Goal: Find contact information: Find contact information

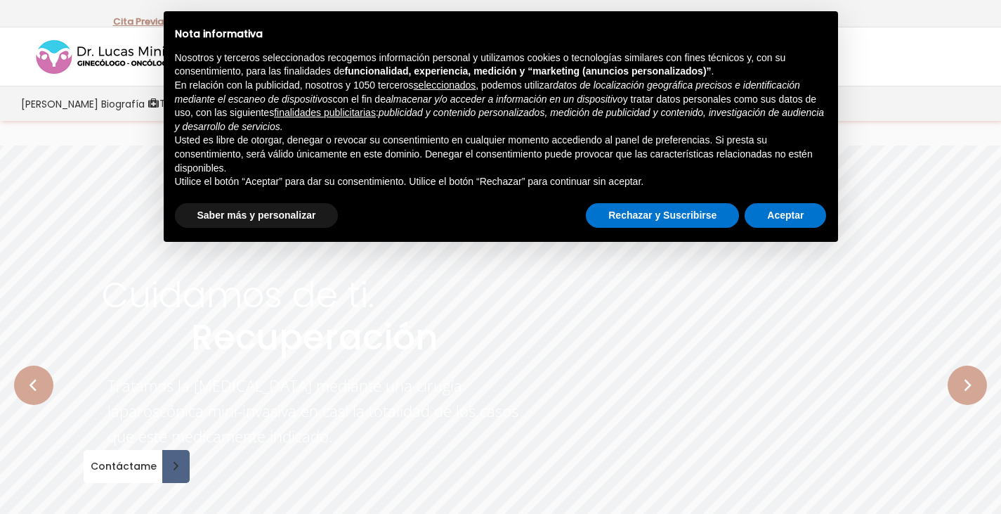
click at [924, 99] on div "[PERSON_NAME] Biografía Equipo Médico Tratamientos Tratamiento del Cáncer [MEDI…" at bounding box center [500, 103] width 1001 height 34
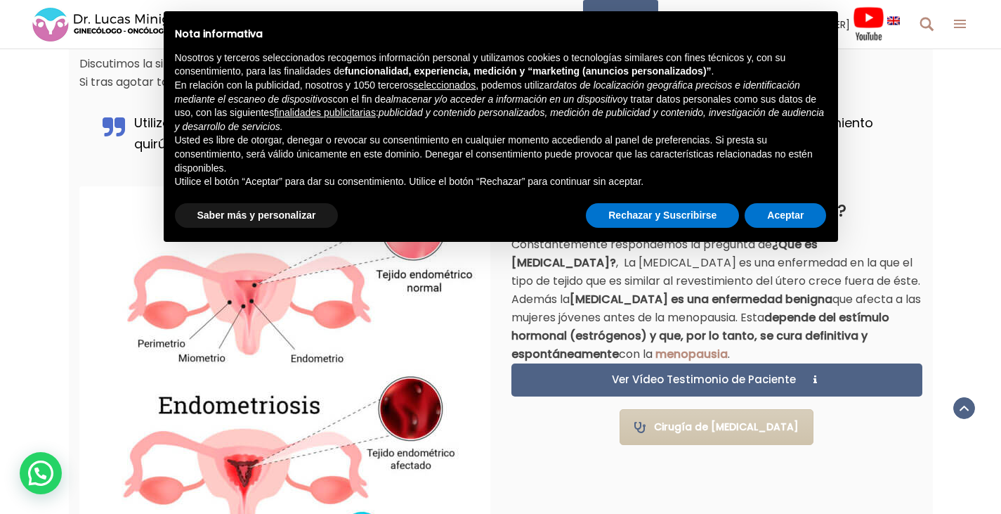
scroll to position [823, 0]
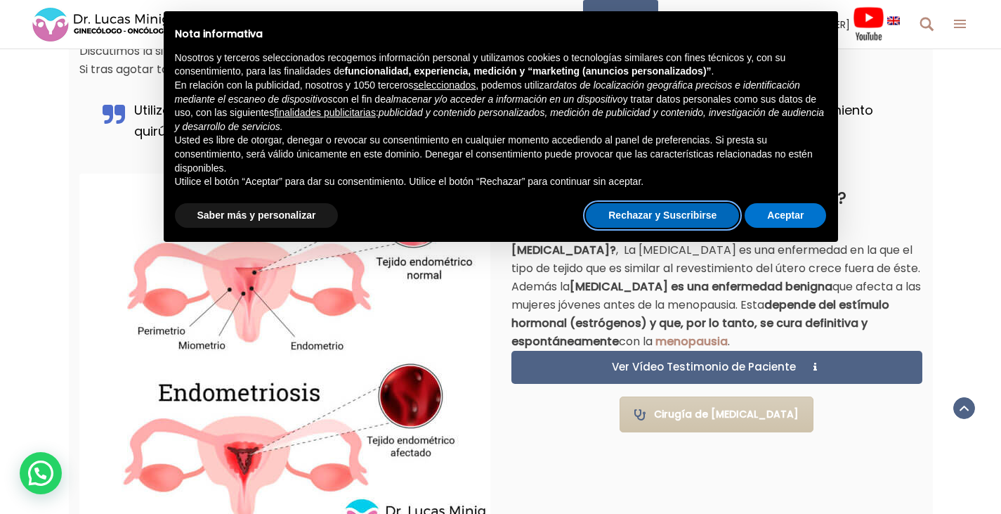
click at [705, 211] on button "Rechazar y Suscribirse" at bounding box center [662, 215] width 153 height 25
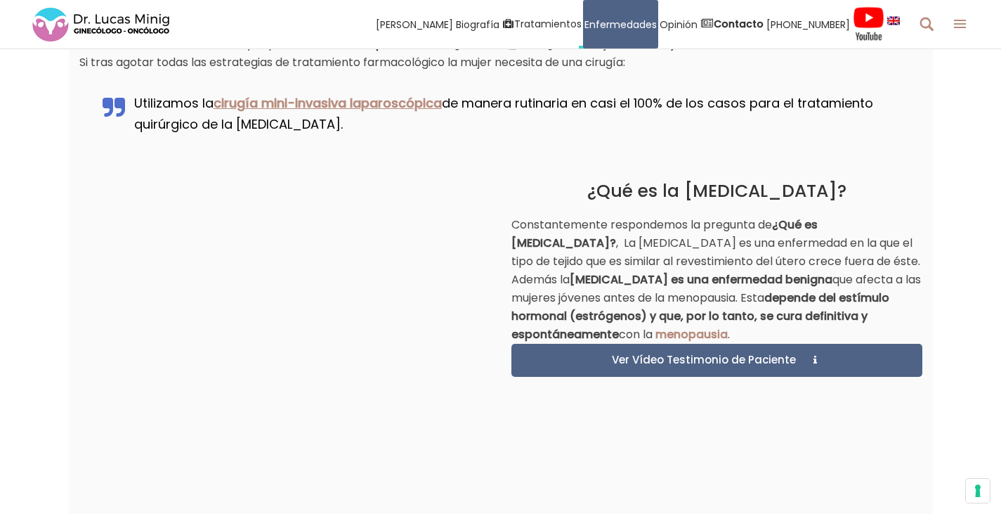
scroll to position [823, 0]
